Goal: Task Accomplishment & Management: Complete application form

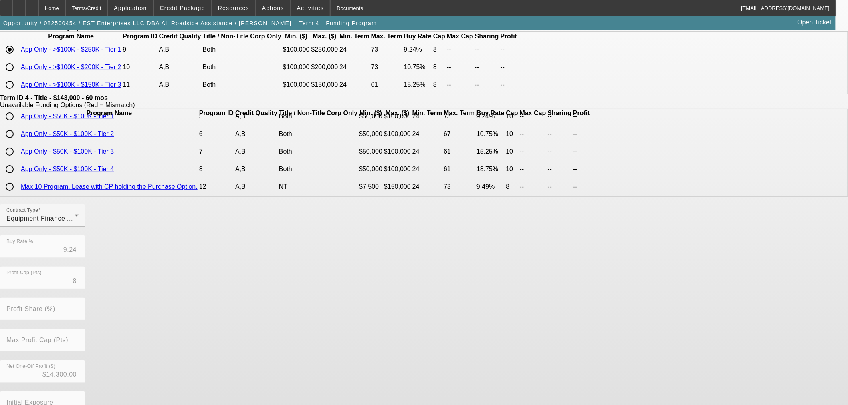
scroll to position [137, 0]
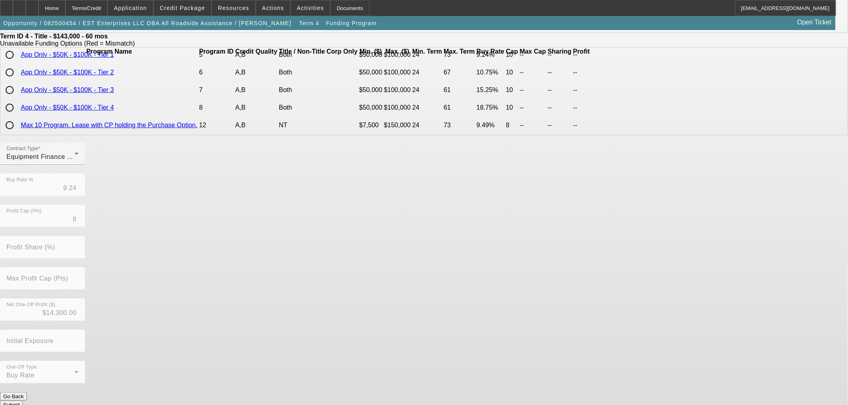
click at [23, 401] on button "Submit" at bounding box center [11, 405] width 23 height 8
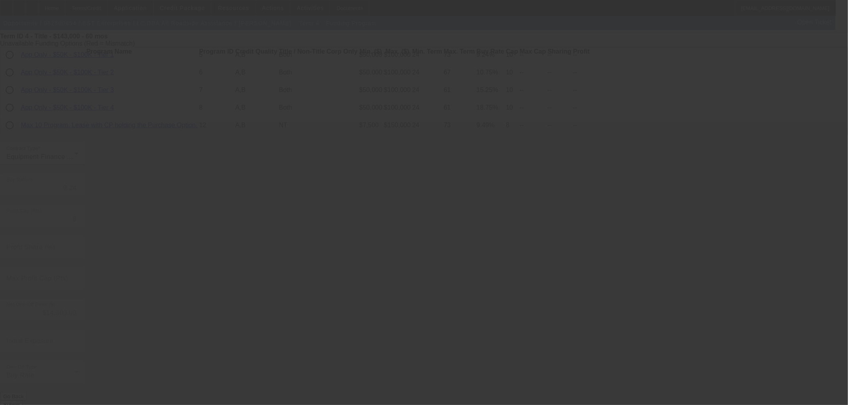
type input "9.54"
type input "50.00"
type input "10"
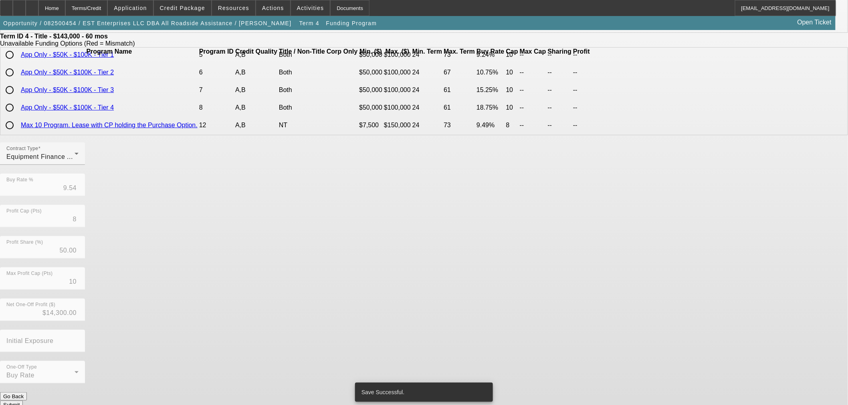
scroll to position [0, 0]
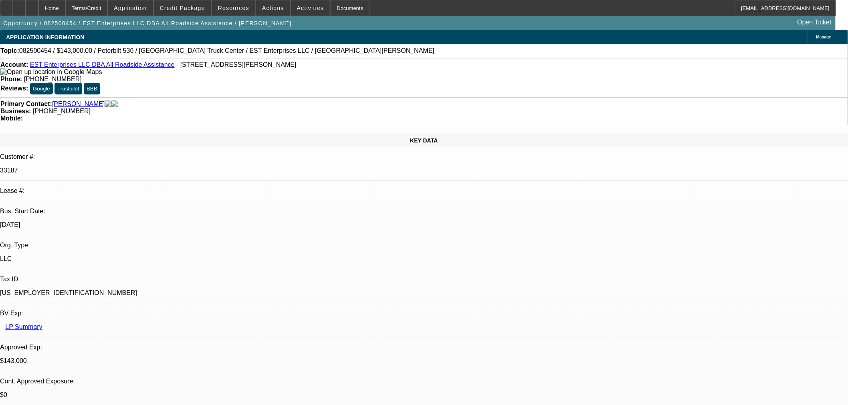
select select "0"
select select "6"
select select "0"
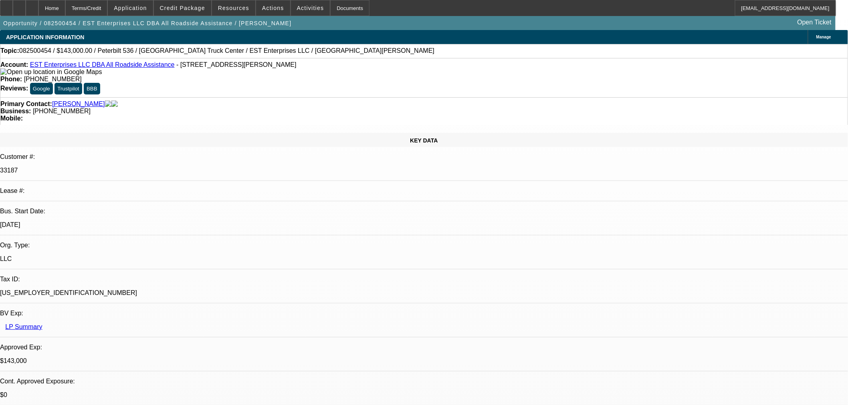
select select "2"
select select "0"
select select "6"
select select "0"
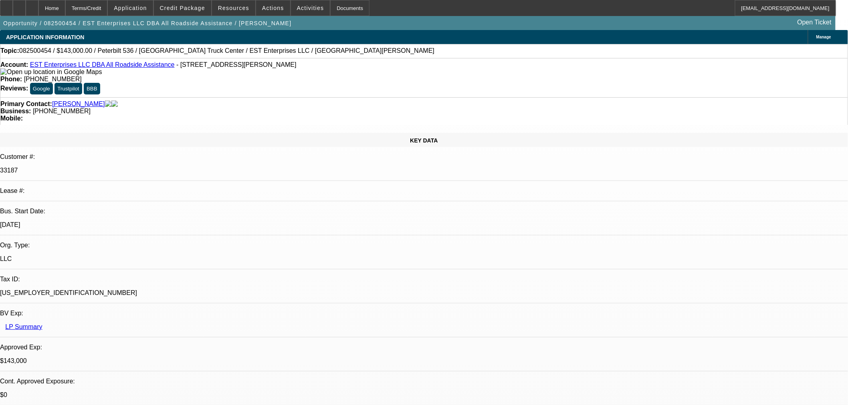
select select "2"
select select "0.1"
select select "4"
select select "0.1"
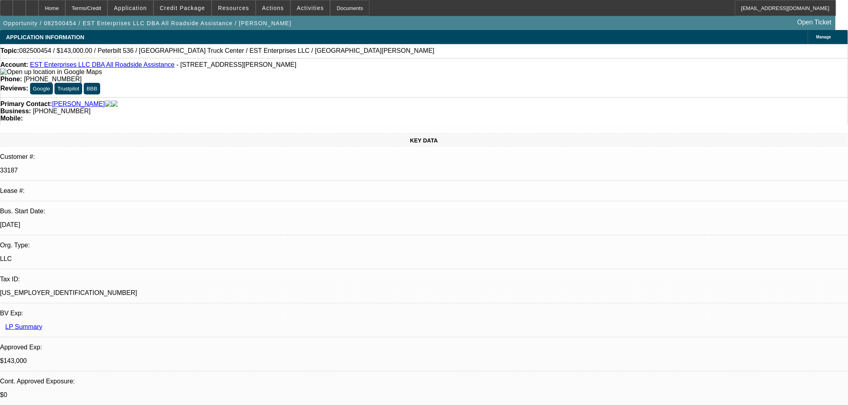
select select "2"
select select "0.1"
select select "4"
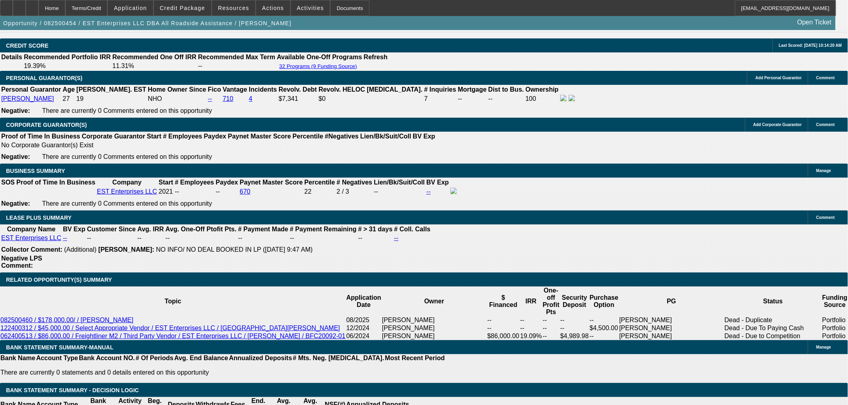
scroll to position [1202, 0]
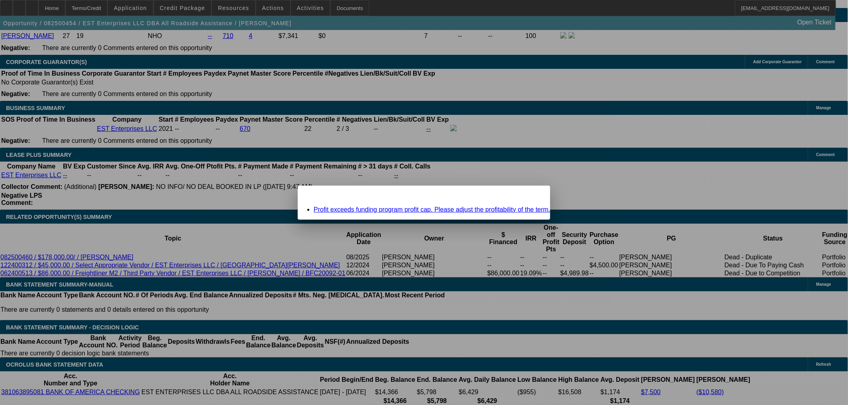
scroll to position [0, 0]
click at [414, 208] on link "Profit exceeds funding program profit cap. Please adjust the profitability of t…" at bounding box center [432, 209] width 237 height 7
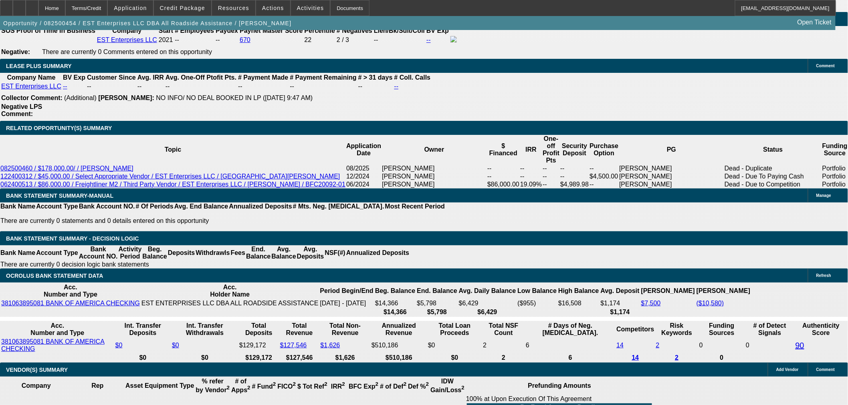
scroll to position [86, 0]
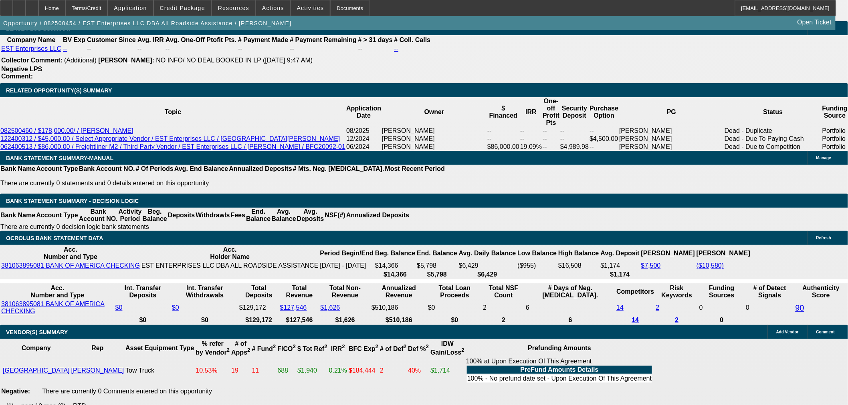
scroll to position [1291, 0]
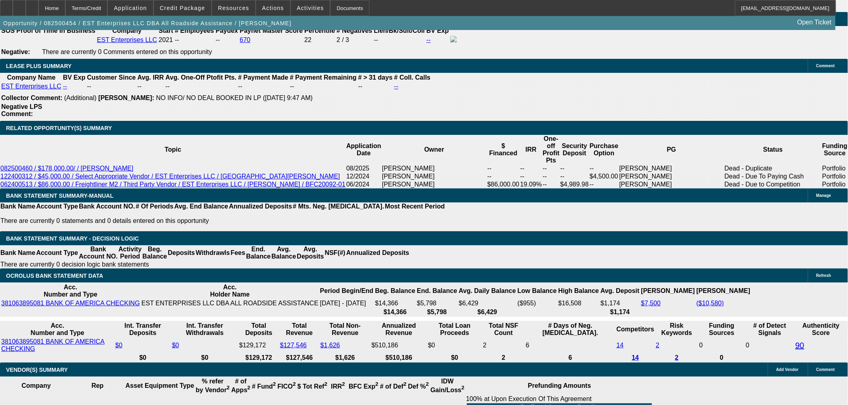
type input "$0.00"
type input "UNKNOWN"
type input "$4,593.16"
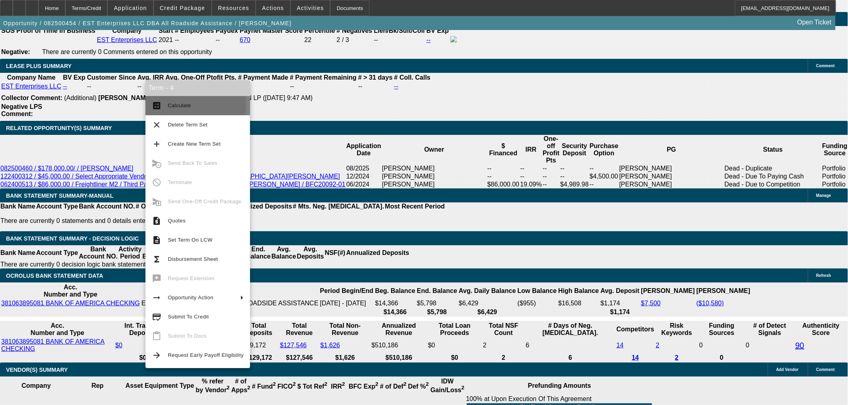
click at [182, 104] on span "Calculate" at bounding box center [179, 106] width 23 height 6
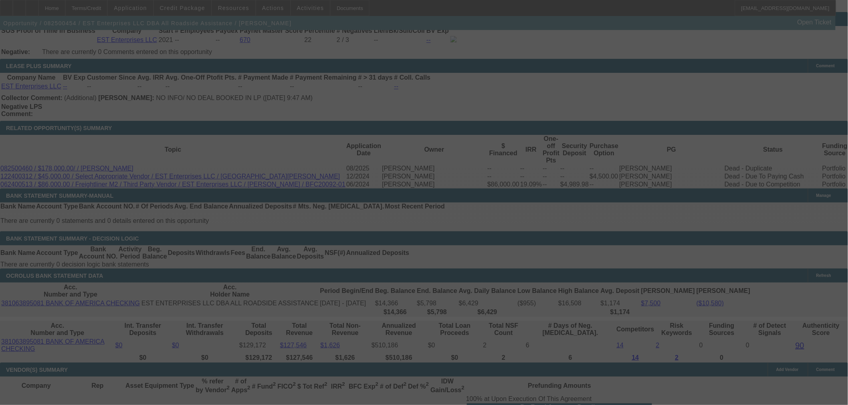
select select "0"
select select "6"
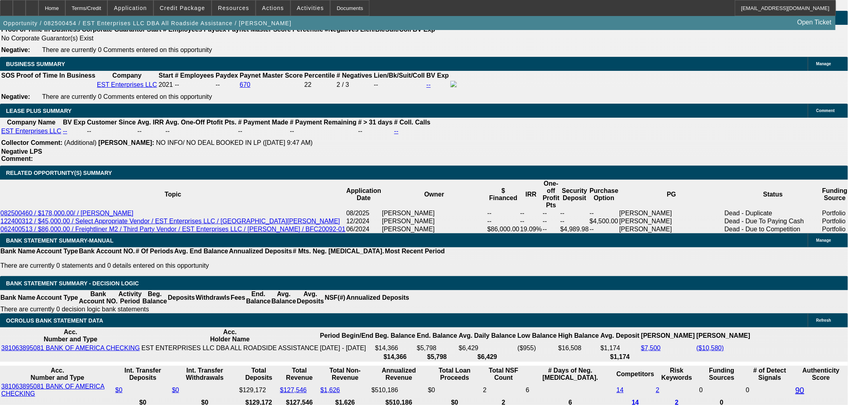
scroll to position [1246, 0]
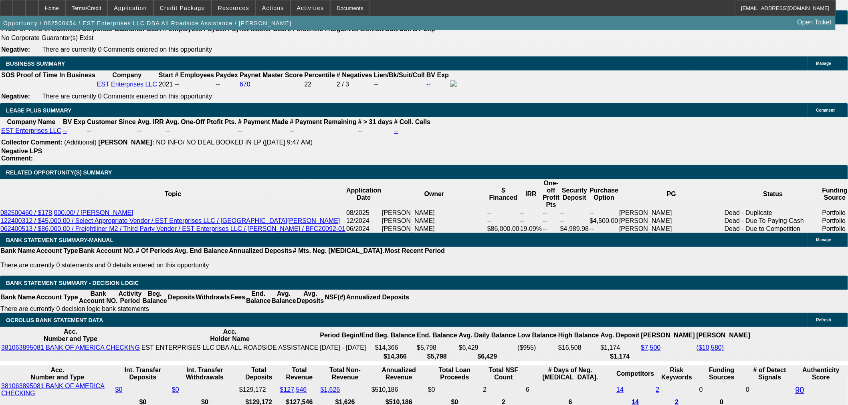
select select "2"
type input "UNKNOWN"
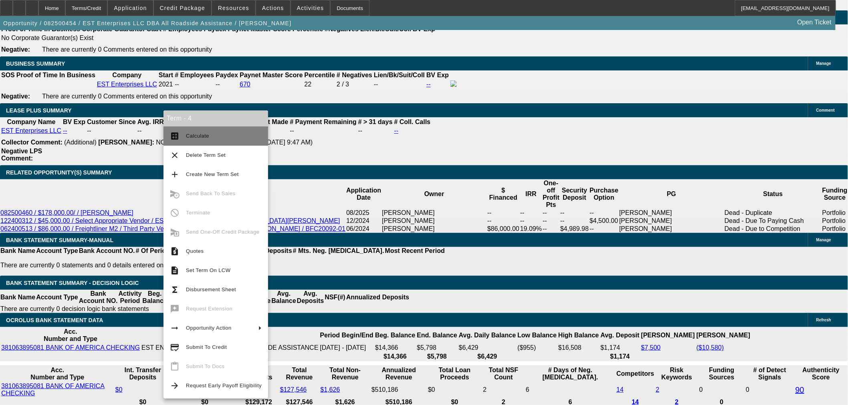
click at [209, 133] on span "Calculate" at bounding box center [224, 136] width 76 height 10
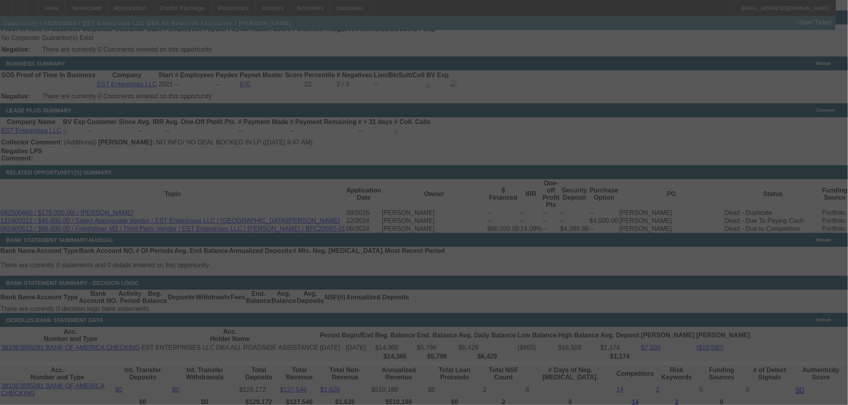
select select "0"
select select "2"
select select "0"
select select "6"
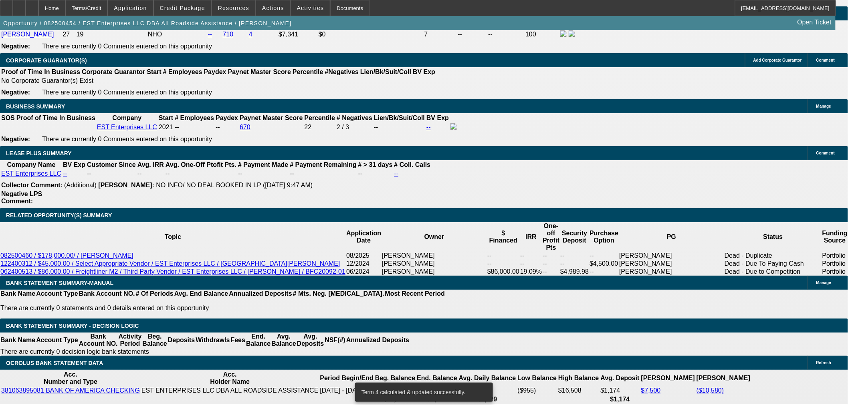
scroll to position [1157, 0]
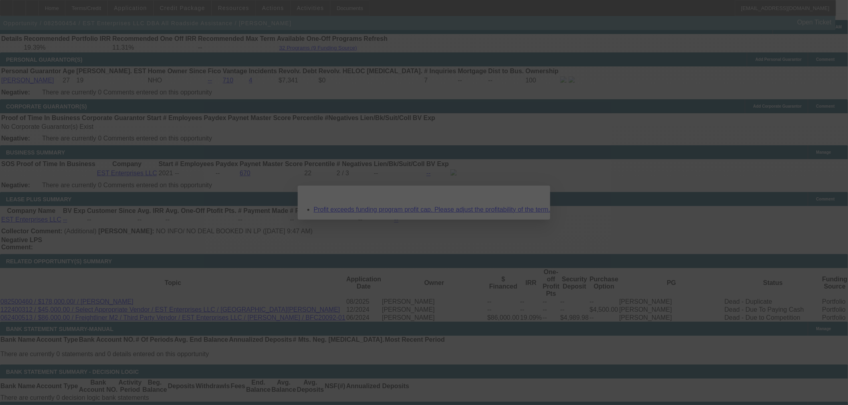
scroll to position [0, 0]
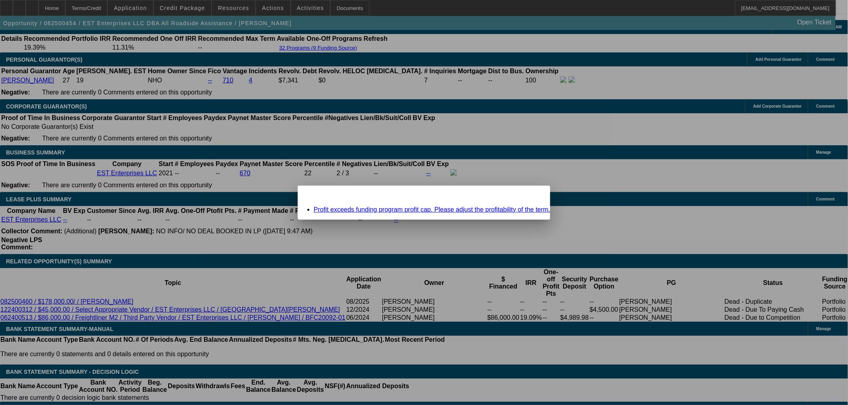
click at [505, 200] on div "Missing Information: Term Id 4 Close" at bounding box center [424, 193] width 253 height 14
click at [516, 190] on div at bounding box center [424, 202] width 848 height 405
drag, startPoint x: 511, startPoint y: 195, endPoint x: 142, endPoint y: 233, distance: 371.3
click at [532, 195] on div "Close" at bounding box center [541, 190] width 18 height 9
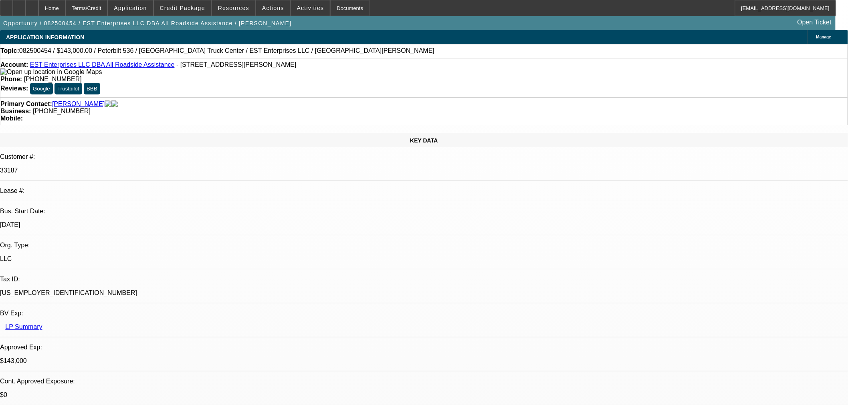
scroll to position [1157, 0]
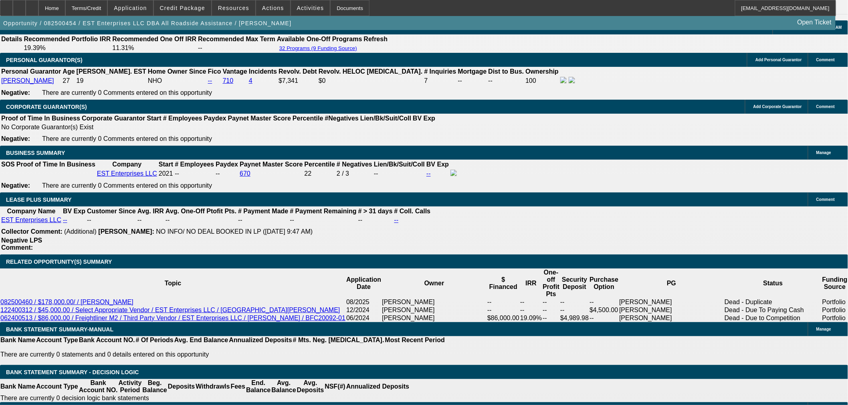
type input "4593."
type input "UNKNOWN"
type input "459"
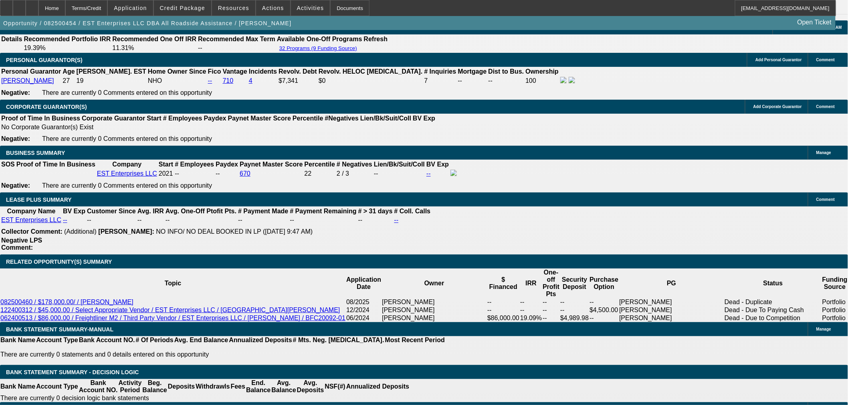
type input "4590"
type input "18.7"
type input "$4,590.00"
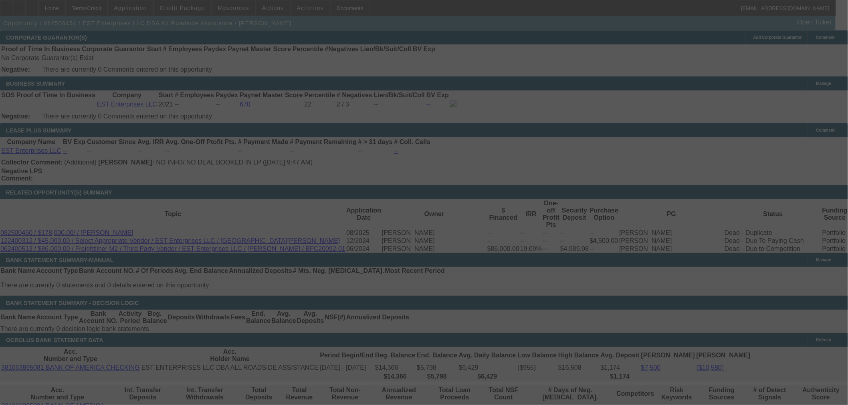
scroll to position [1291, 0]
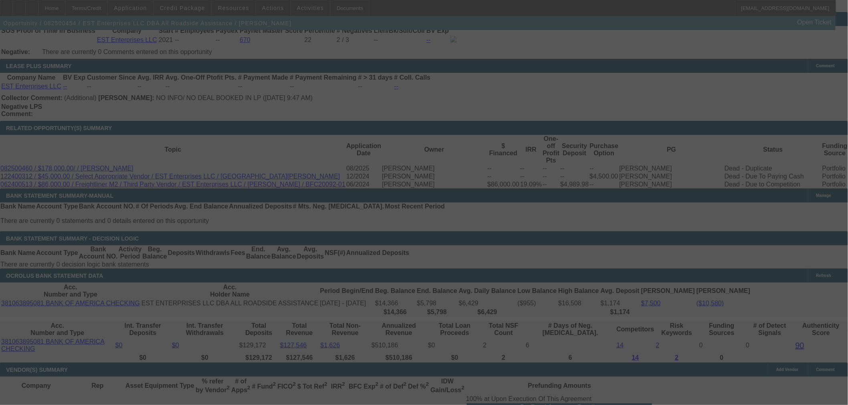
select select "0"
select select "2"
select select "0"
select select "6"
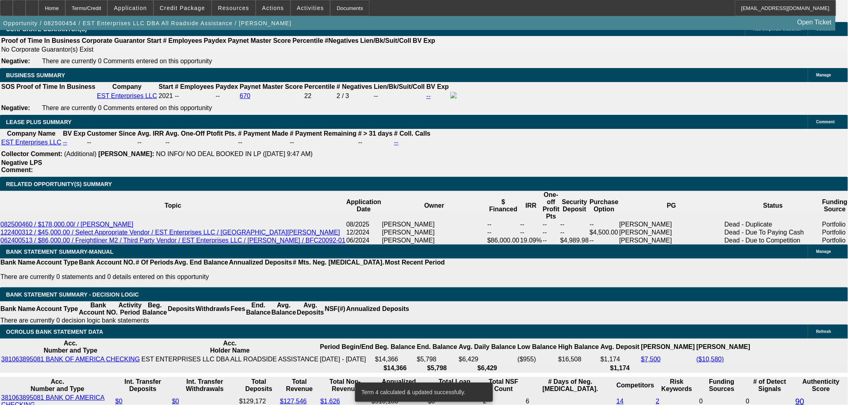
scroll to position [1157, 0]
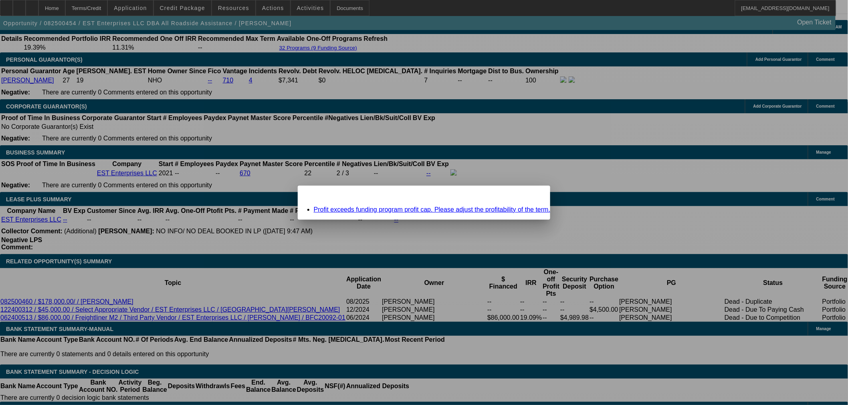
scroll to position [0, 0]
click at [532, 195] on div "Close" at bounding box center [541, 190] width 18 height 9
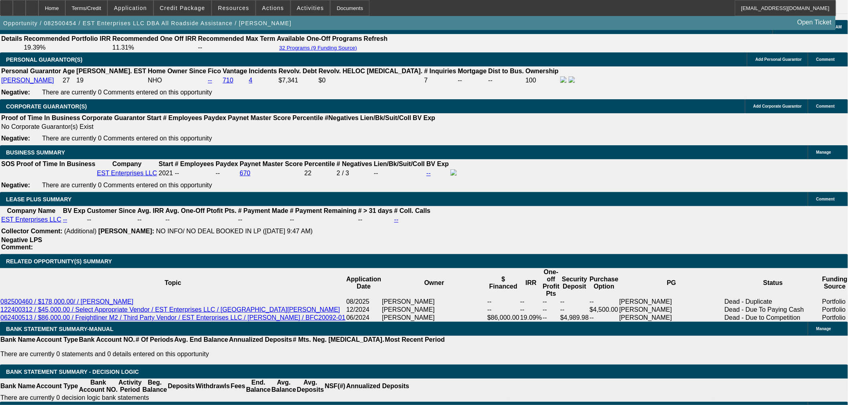
scroll to position [1157, 0]
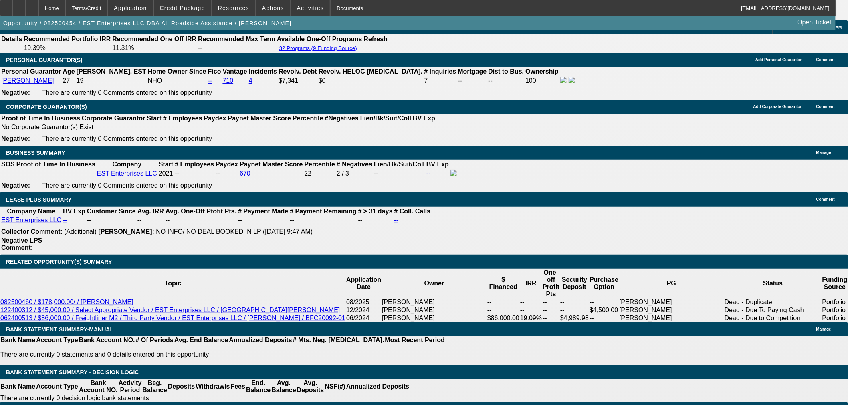
type input "450"
type input "UNKNOWN"
type input "4550"
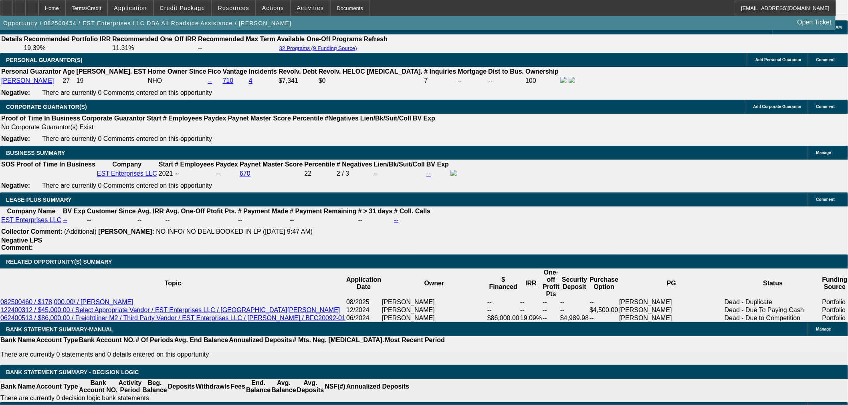
type input "18.3"
type input "$4,550.00"
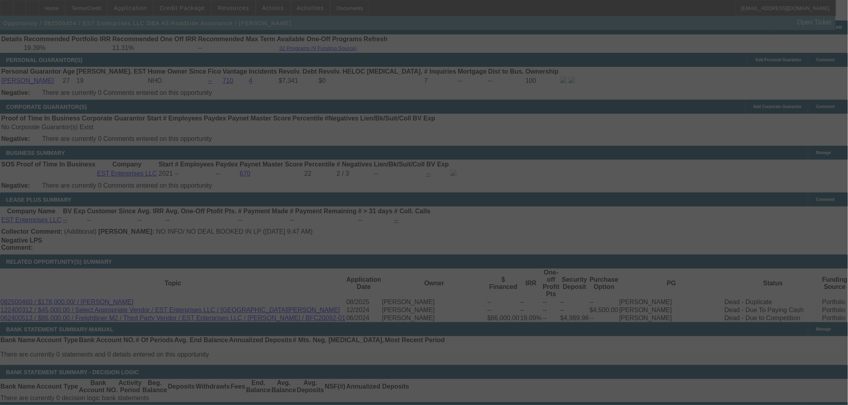
select select "0"
select select "2"
select select "0"
select select "6"
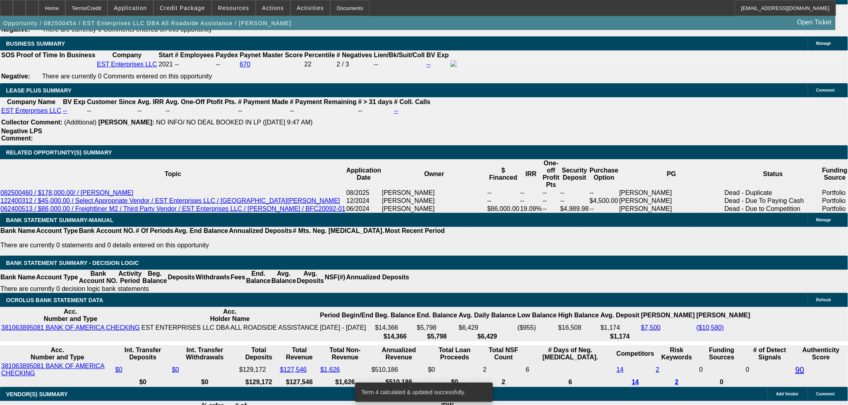
scroll to position [1246, 0]
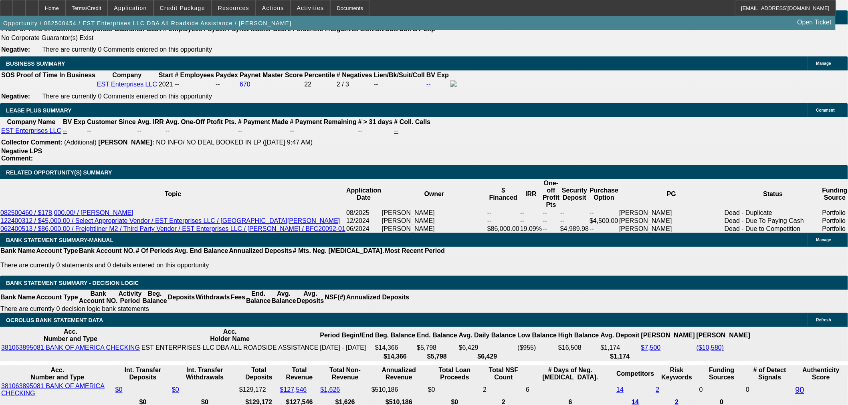
type input "UNKNOWN"
type input "1"
type input "$3,042.69"
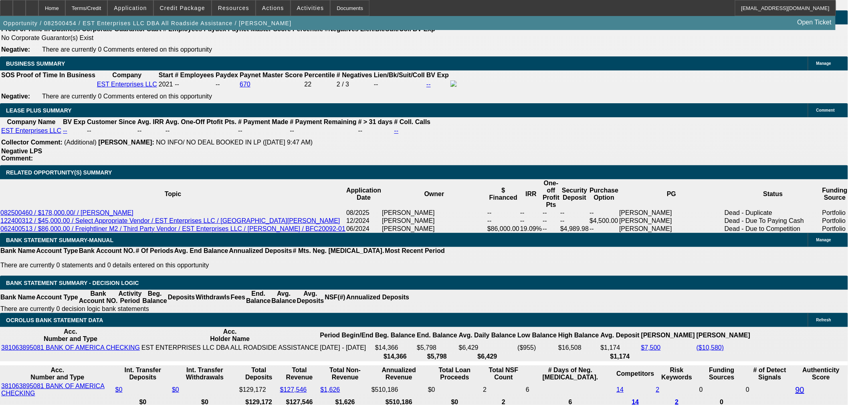
type input "17"
type input "$4,423.76"
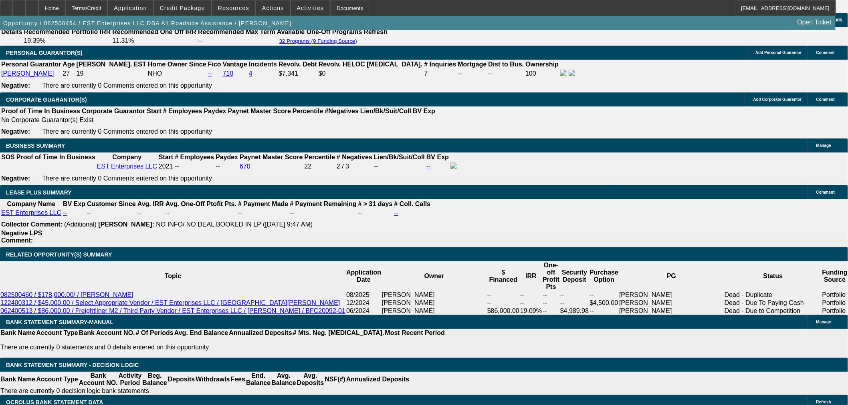
scroll to position [1157, 0]
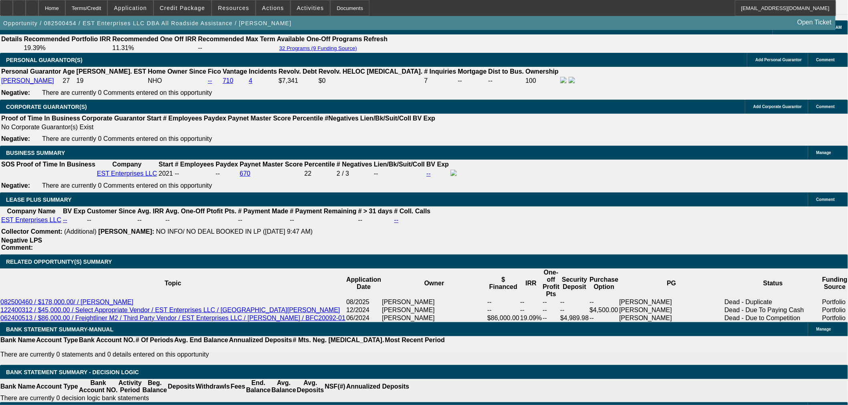
type input "17"
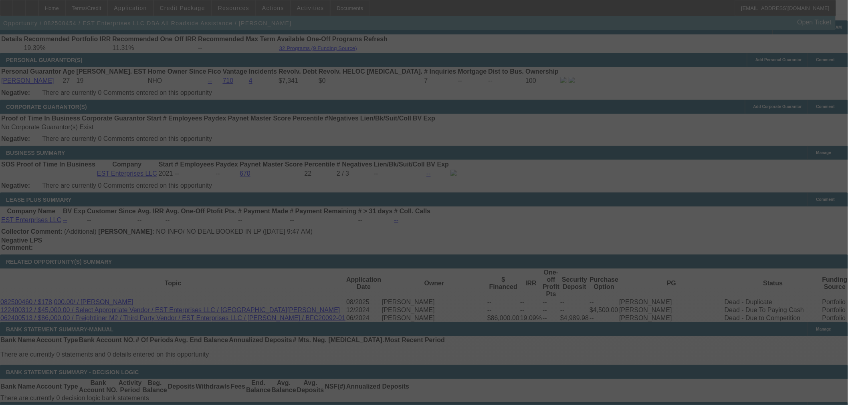
select select "0"
select select "2"
select select "0"
select select "6"
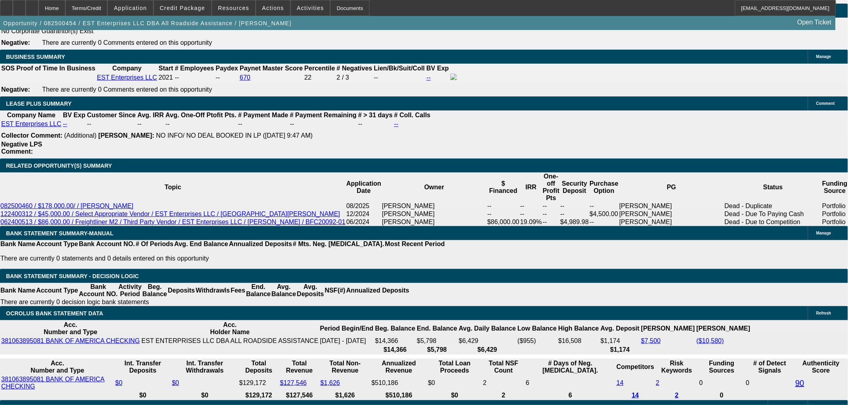
scroll to position [1202, 0]
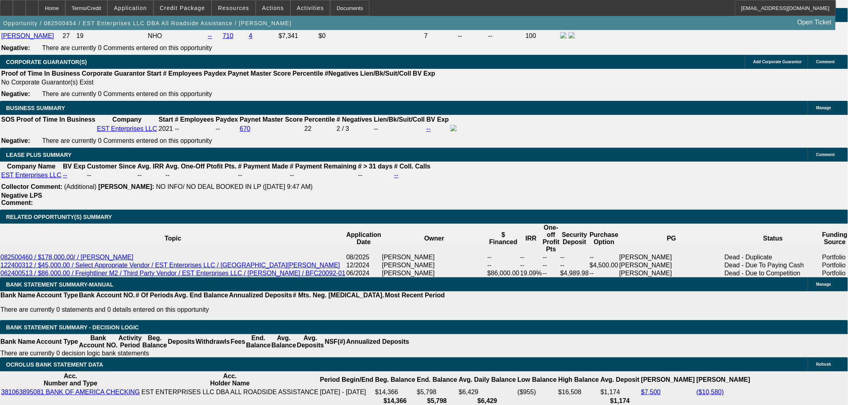
type input "1"
type input "UNKNOWN"
type input "$3,042.69"
type input "13"
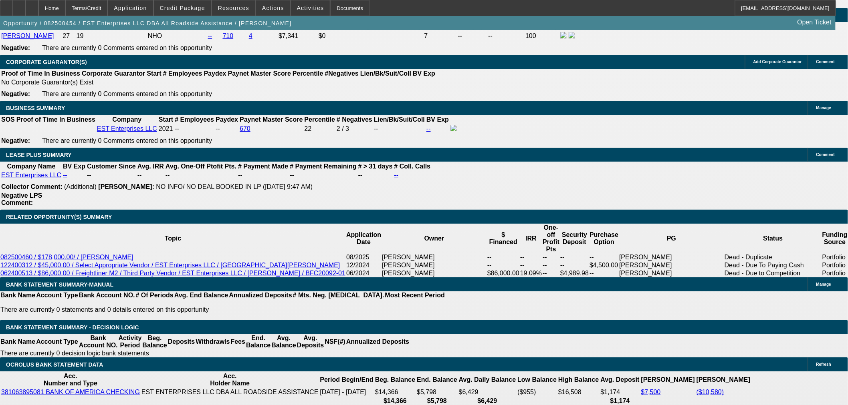
type input "$4,050.05"
type input "13"
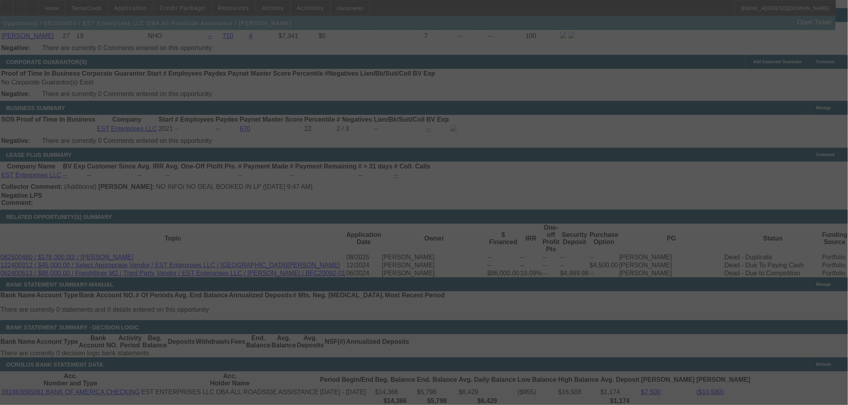
select select "0"
select select "2"
select select "0"
select select "6"
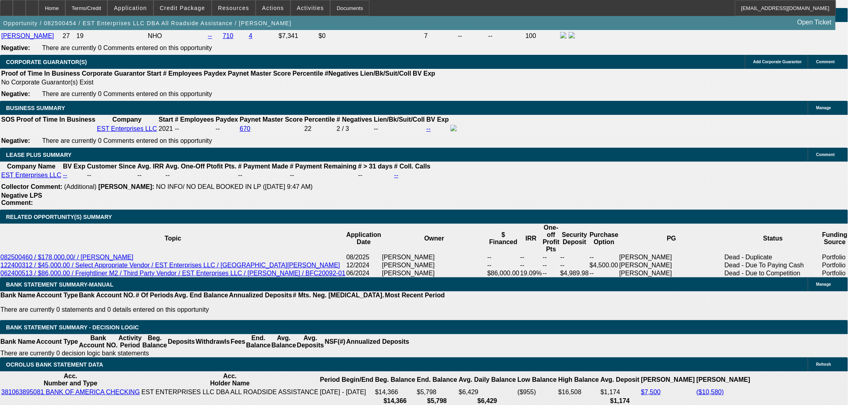
type input "UNKNOWN"
type input "11"
type input "$3,870.15"
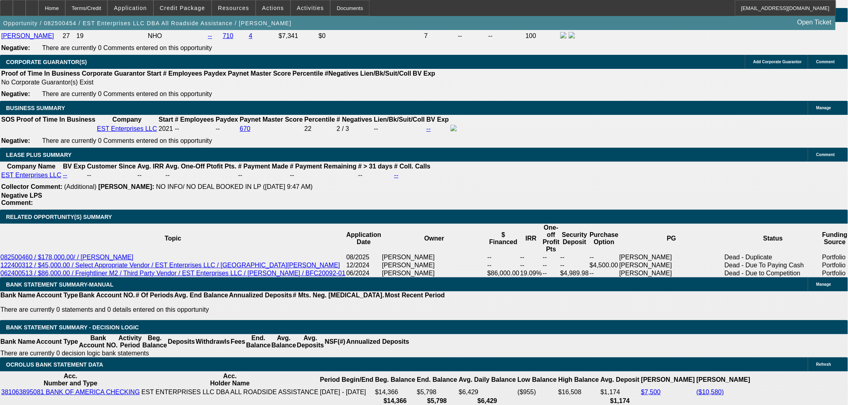
type input "11"
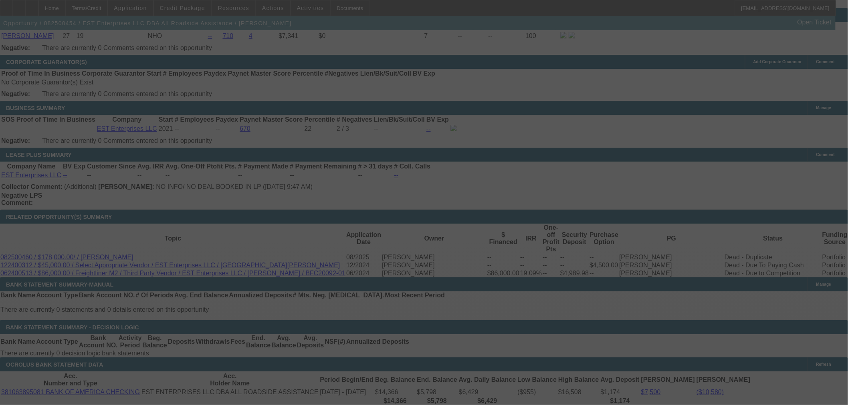
select select "0"
select select "2"
select select "0"
select select "6"
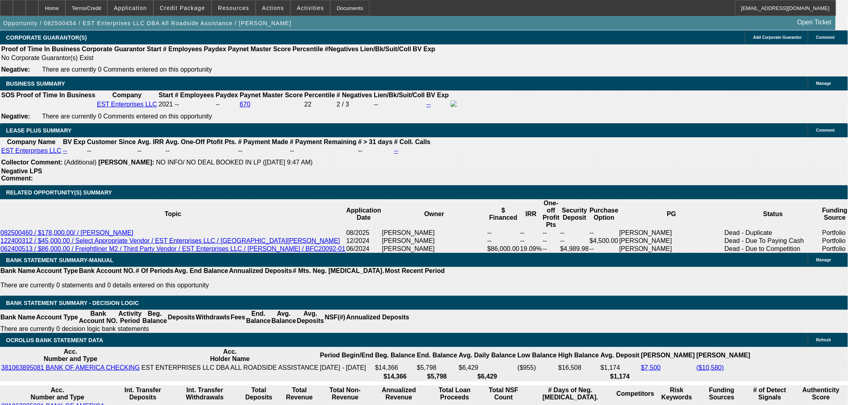
scroll to position [1246, 0]
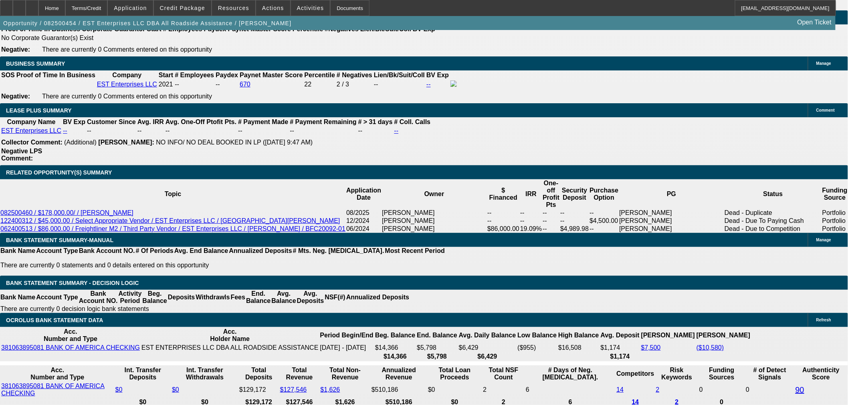
type input "UNKNOWN"
type input "12"
type input "$3,959.51"
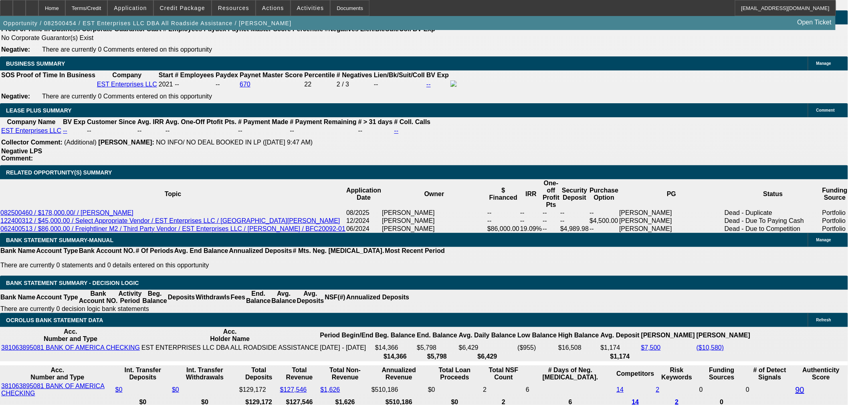
type input "12"
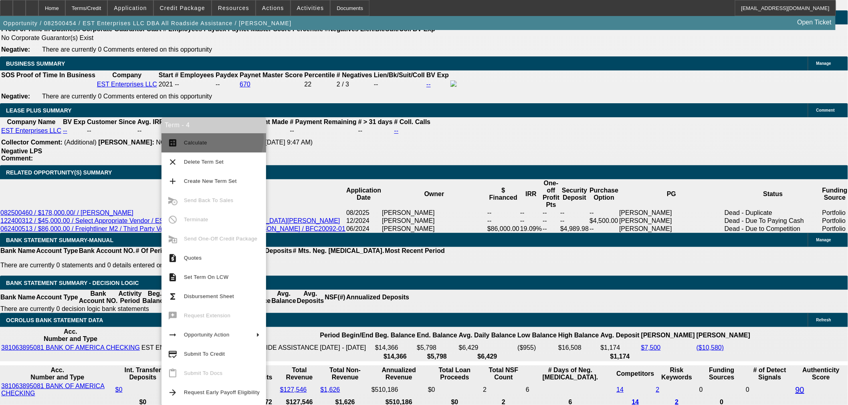
click at [212, 138] on span "Calculate" at bounding box center [222, 143] width 76 height 10
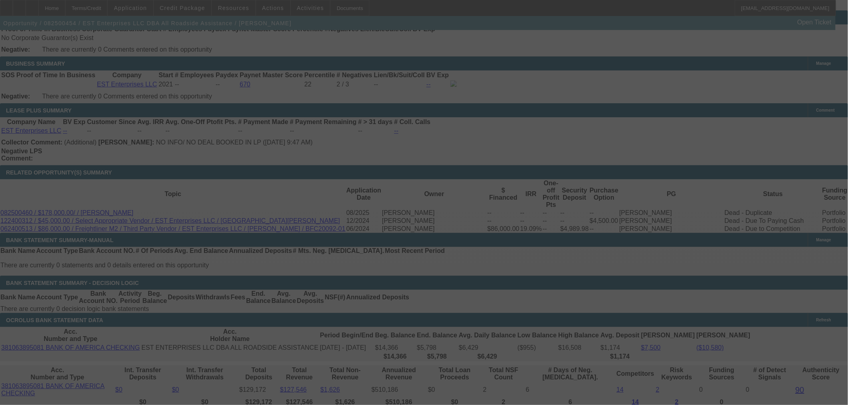
select select "0"
select select "2"
select select "0"
select select "6"
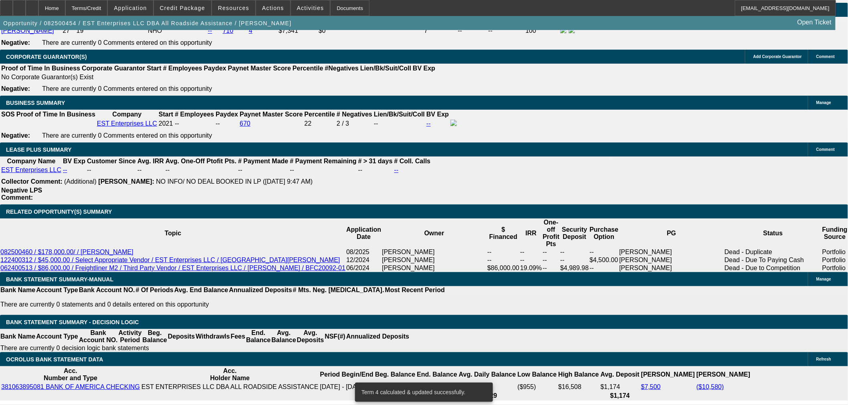
scroll to position [1291, 0]
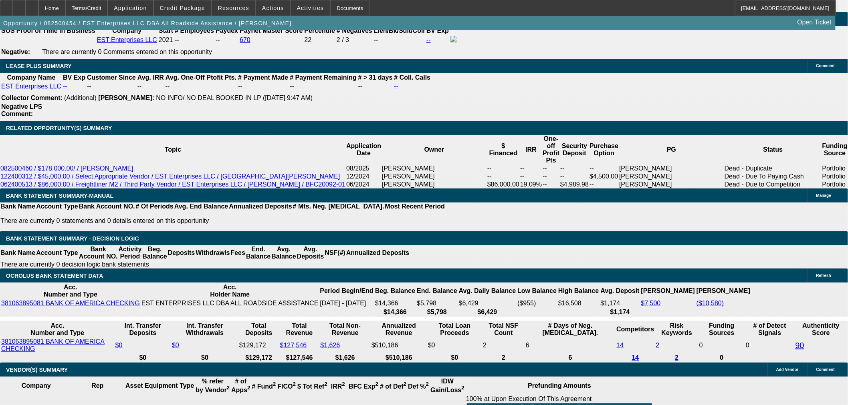
drag, startPoint x: 193, startPoint y: 181, endPoint x: 191, endPoint y: 191, distance: 10.5
type input "13"
type input "UNKNOWN"
type input "$4,050.05"
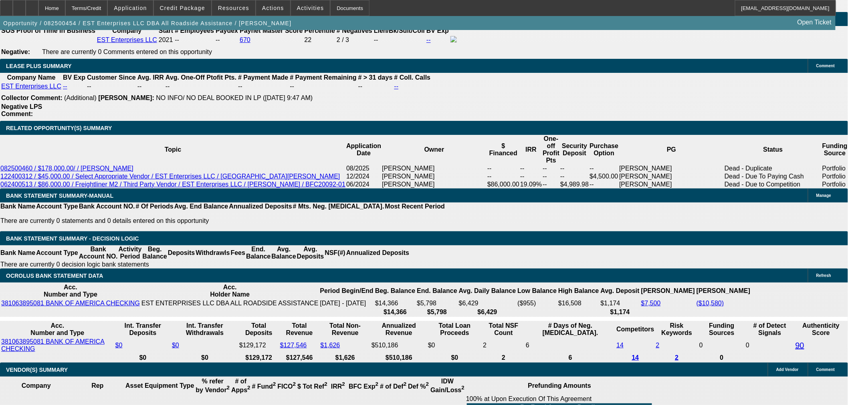
type input "13"
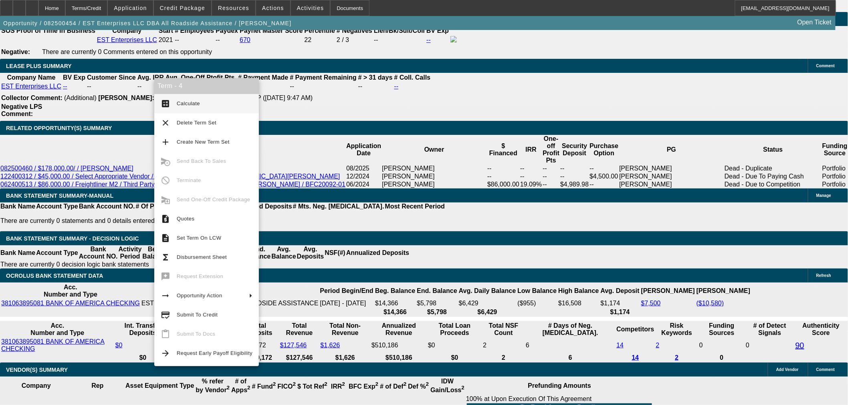
click at [183, 99] on span "Calculate" at bounding box center [215, 104] width 76 height 10
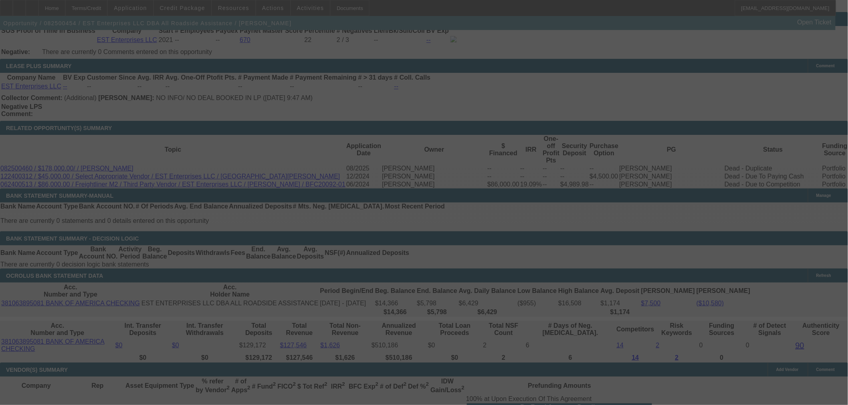
select select "0"
select select "2"
select select "0"
select select "6"
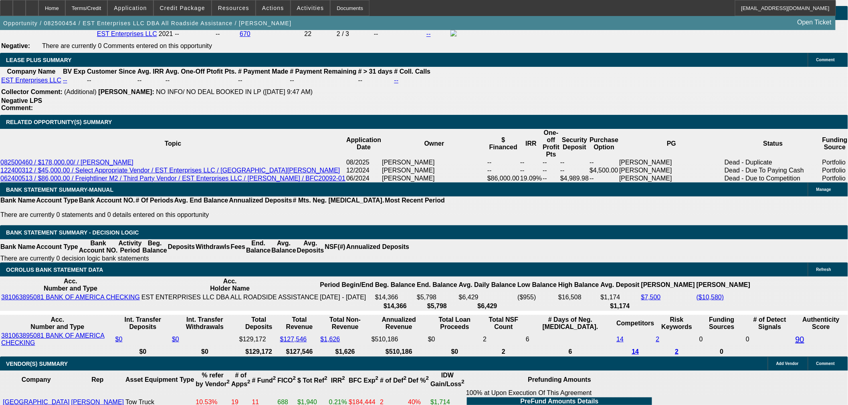
scroll to position [1246, 0]
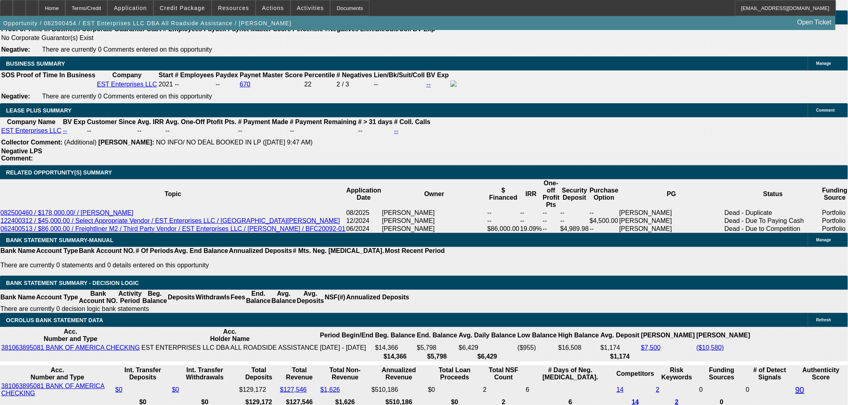
type input "1"
type input "UNKNOWN"
type input "$3,042.69"
type input "12."
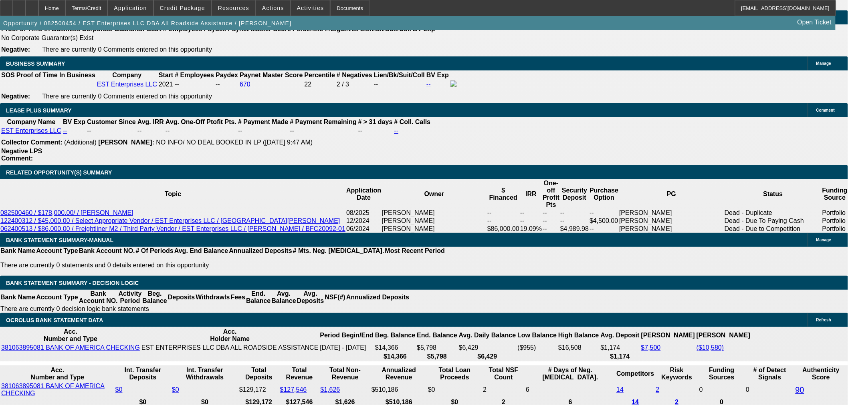
type input "$3,959.51"
type input "12.5"
type input "$4,004.63"
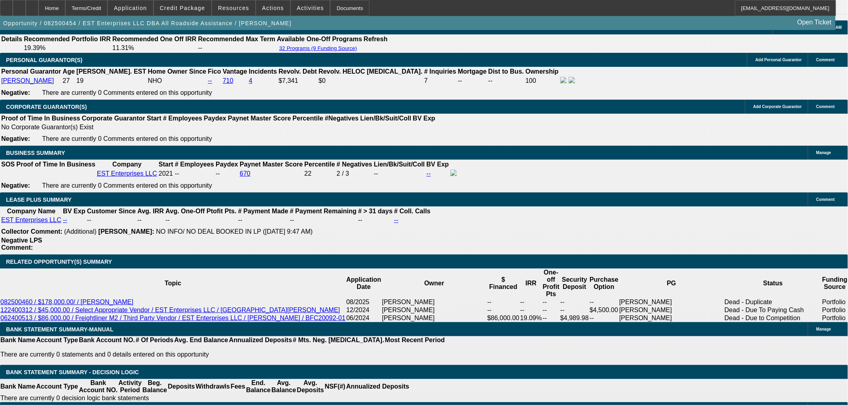
type input "12.5"
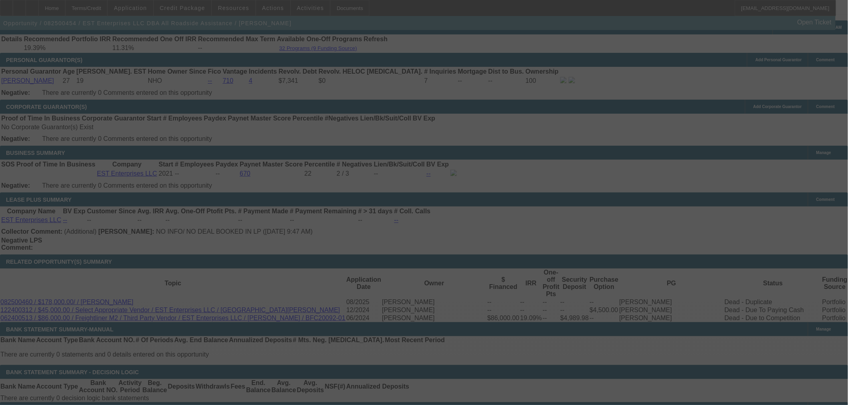
select select "0"
select select "2"
select select "0"
select select "6"
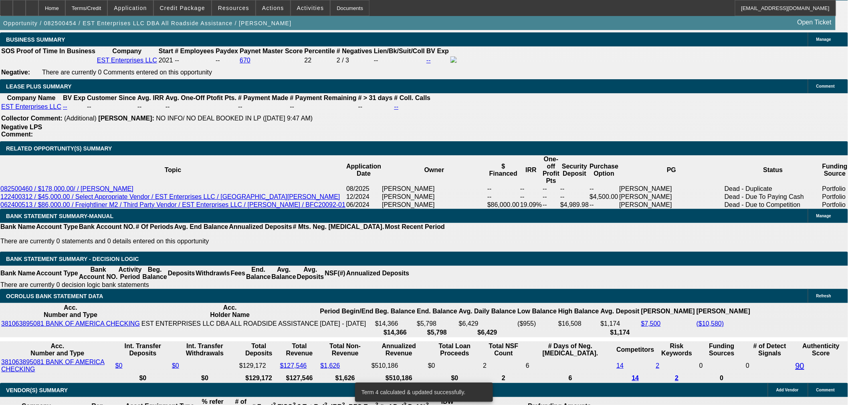
scroll to position [1291, 0]
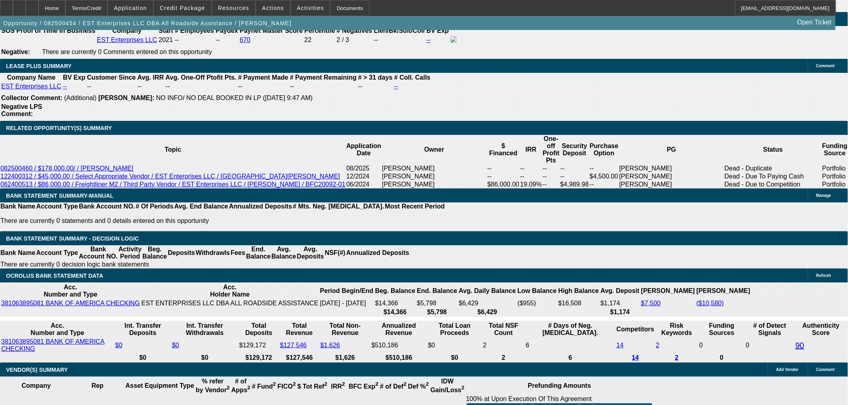
type input "UNKNOWN"
type input "12."
type input "$3,959.51"
type input "12.7"
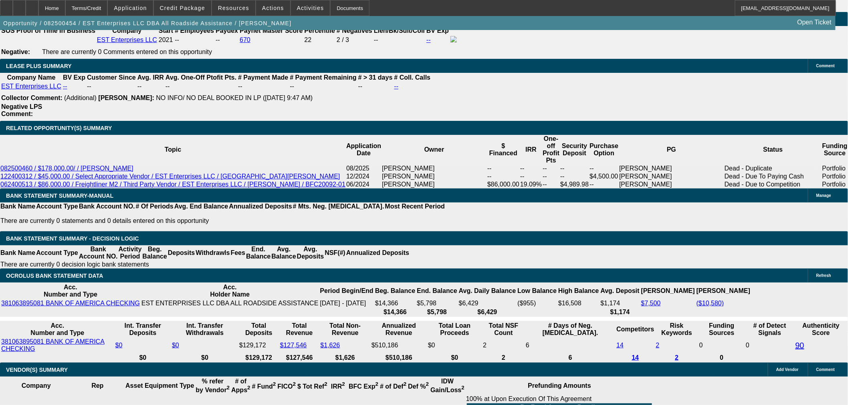
type input "$4,022.76"
type input "12.75"
type input "$4,027.30"
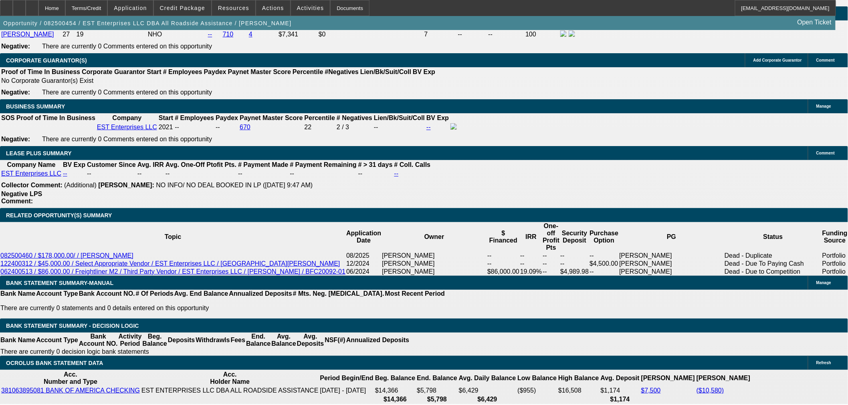
scroll to position [1202, 0]
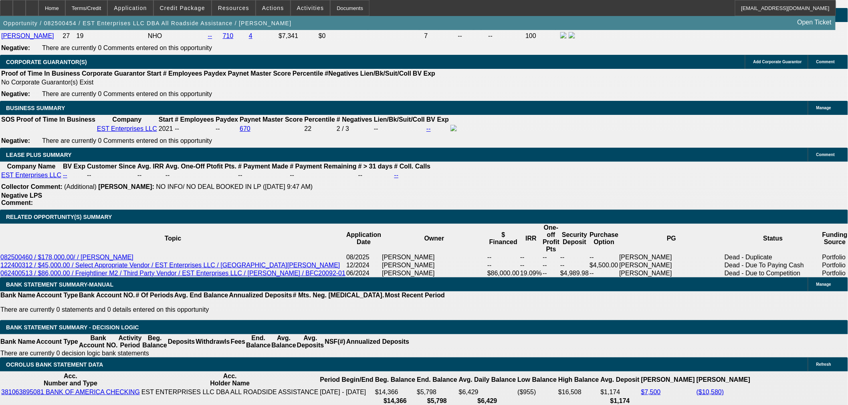
type input "12.75"
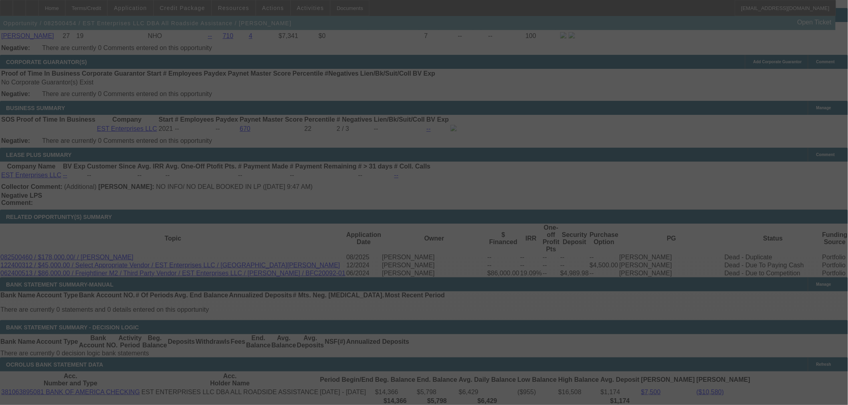
select select "0"
select select "2"
select select "0"
select select "6"
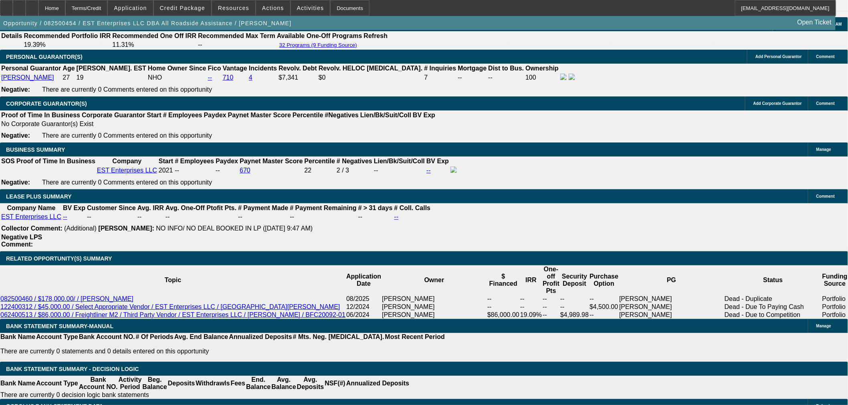
scroll to position [1157, 0]
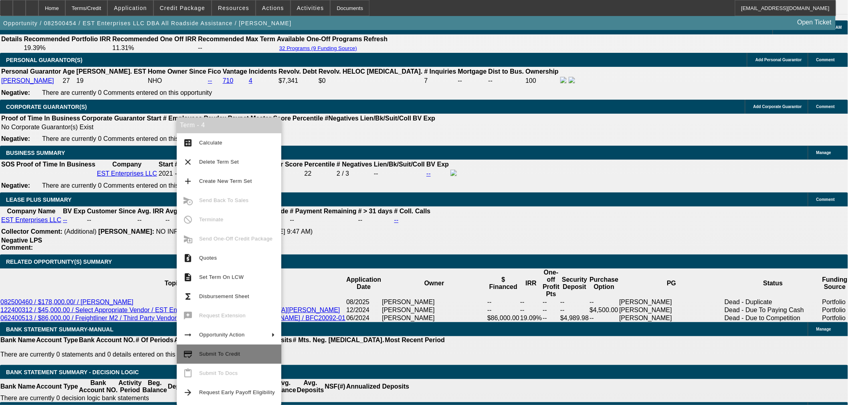
click at [238, 361] on button "credit_score Submit To Credit" at bounding box center [229, 354] width 105 height 19
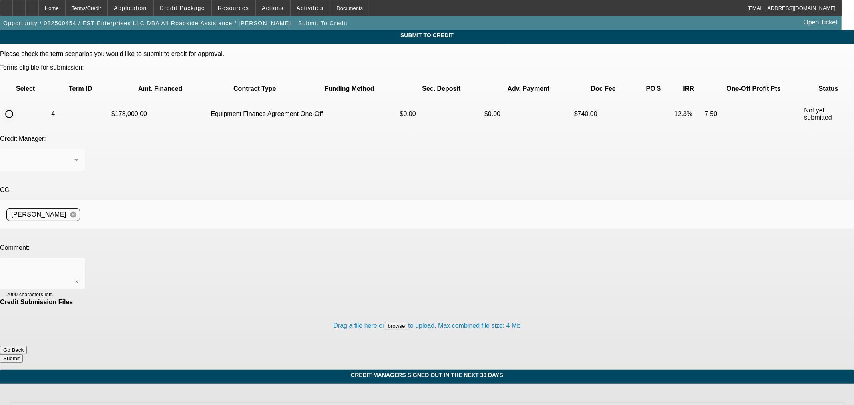
click at [17, 106] on input "radio" at bounding box center [9, 114] width 16 height 16
radio input "true"
click at [79, 264] on textarea at bounding box center [42, 273] width 72 height 19
type textarea "W"
drag, startPoint x: 262, startPoint y: 182, endPoint x: 265, endPoint y: 185, distance: 4.3
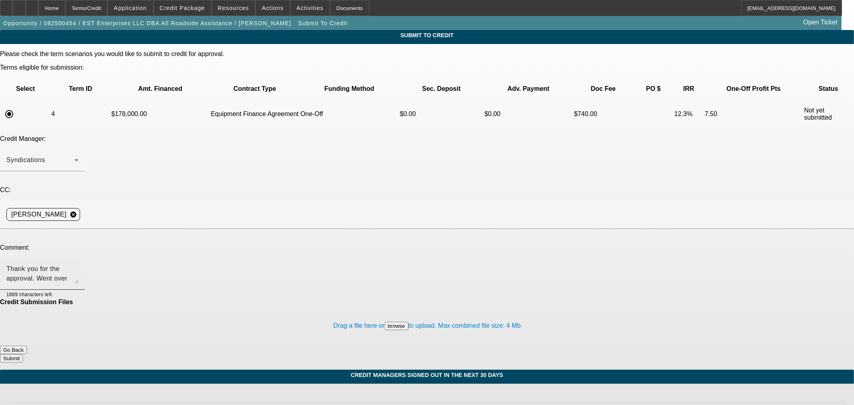
click at [79, 264] on textarea "Thank you for the approval. Went over terms with the customer and he is wanting…" at bounding box center [42, 273] width 72 height 19
drag, startPoint x: 433, startPoint y: 181, endPoint x: 338, endPoint y: 186, distance: 95.1
click at [79, 264] on textarea "Thank you for the approval. Went over terms with the customer and he is OK with…" at bounding box center [42, 273] width 72 height 19
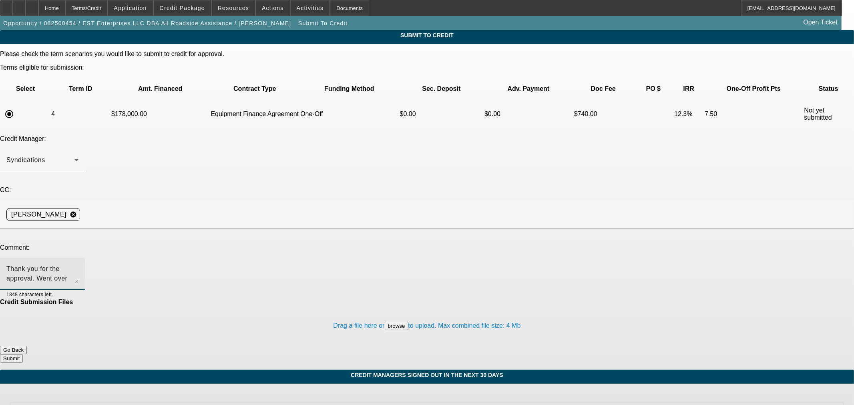
type textarea "Thank you for the approval. Went over terms with the customer and he is OK with…"
click at [23, 355] on button "Submit" at bounding box center [11, 359] width 23 height 8
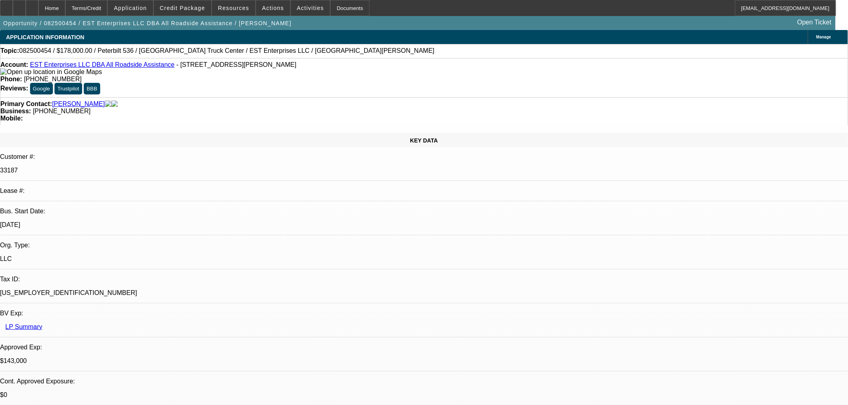
select select "0"
select select "2"
select select "0"
select select "6"
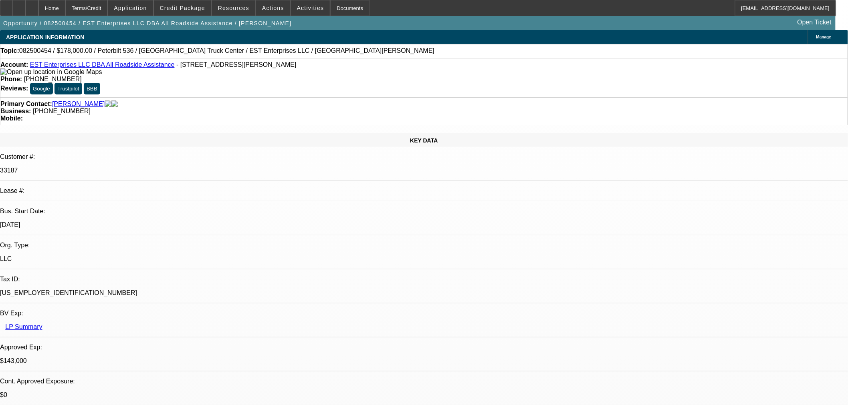
select select "0"
select select "2"
select select "0"
select select "6"
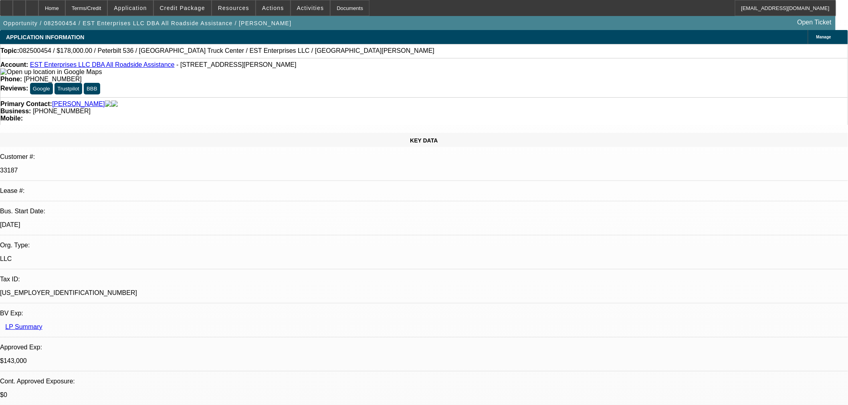
select select "0"
select select "2"
select select "0.1"
select select "4"
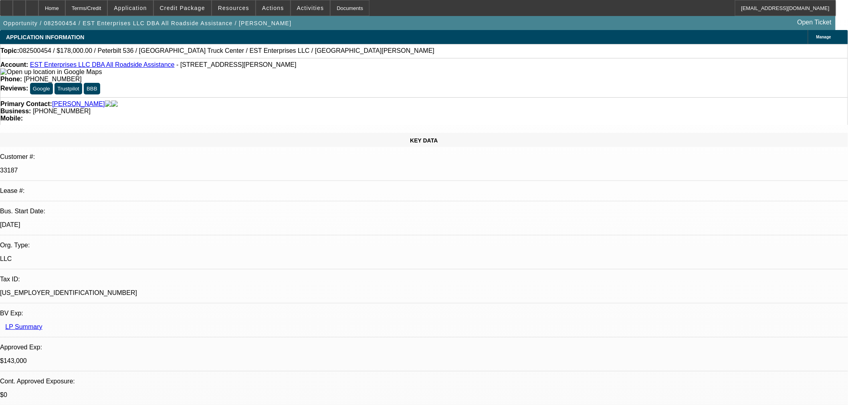
select select "0.1"
select select "2"
select select "0.1"
select select "4"
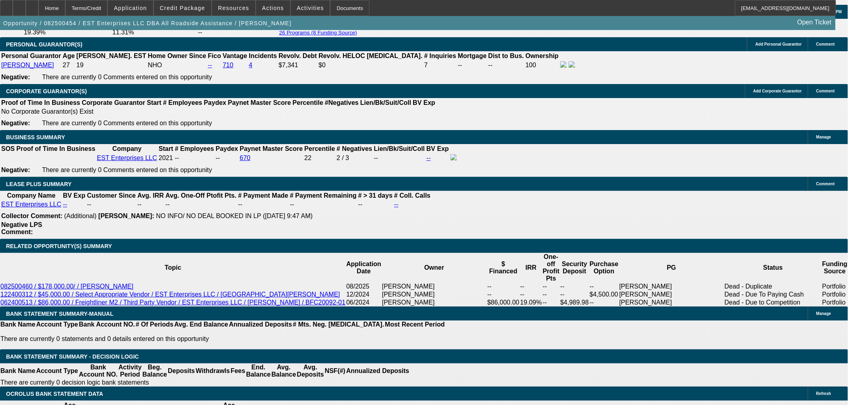
scroll to position [1170, 0]
